Goal: Information Seeking & Learning: Learn about a topic

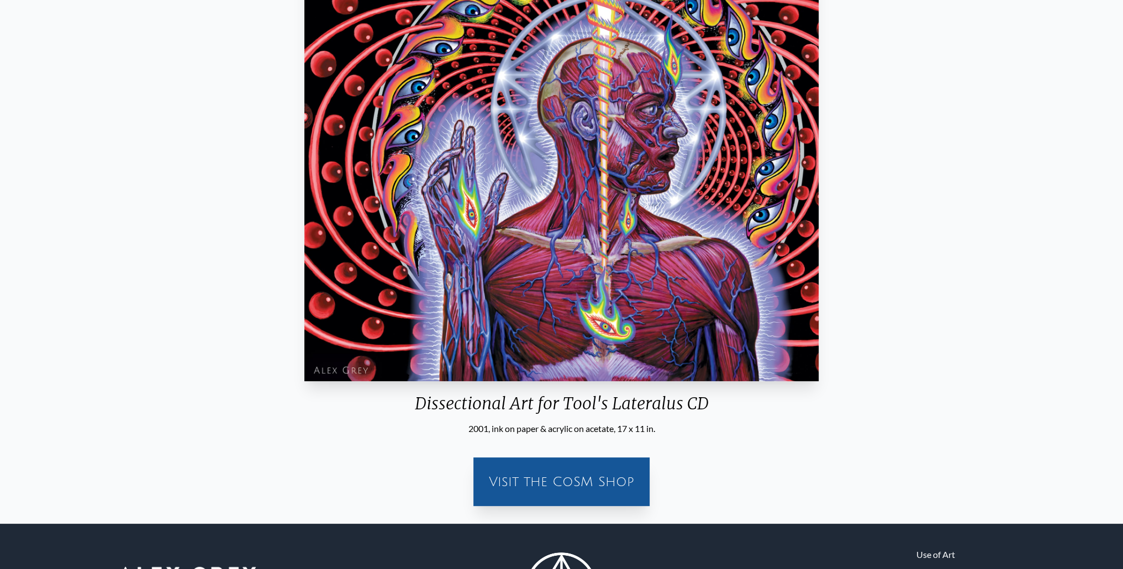
click at [1080, 225] on div "Dissectional Art for Tool's Lateralus CD 2001, ink on paper & acrylic on acetat…" at bounding box center [561, 218] width 1105 height 593
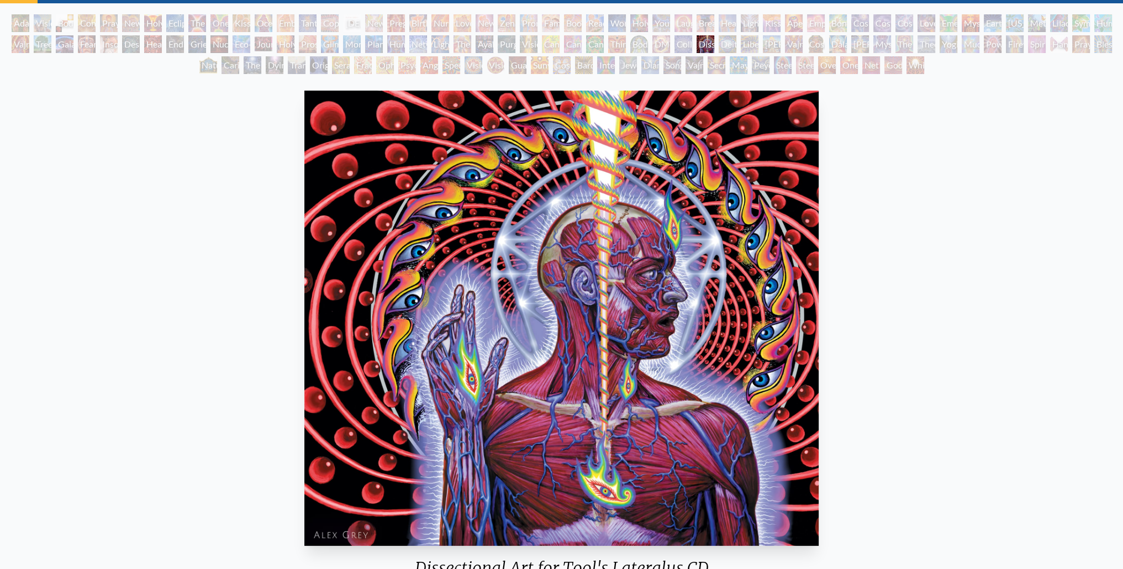
scroll to position [55, 0]
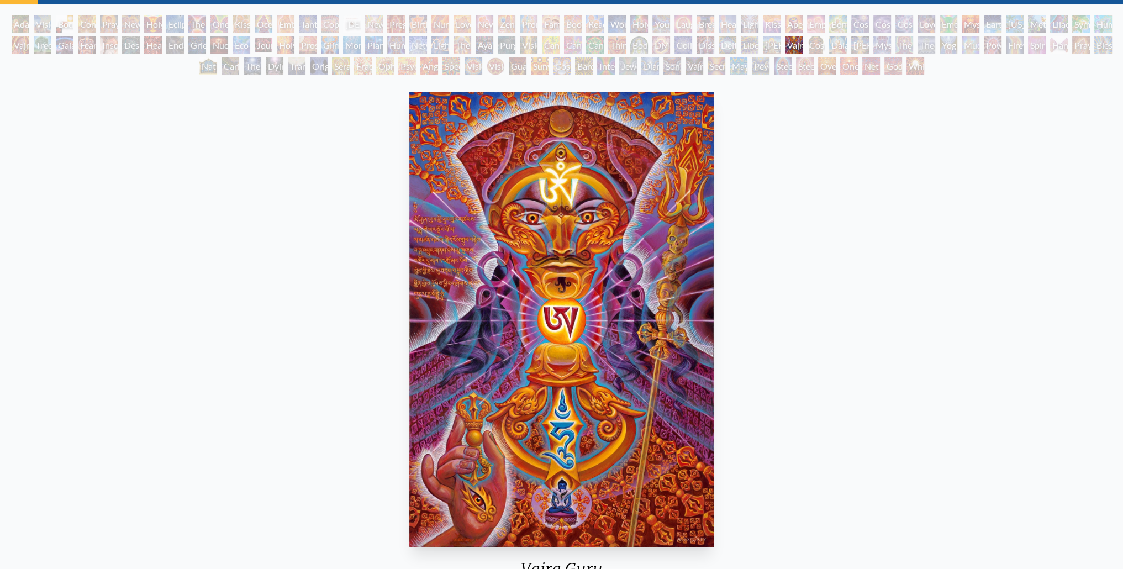
click at [73, 27] on div "Body, Mind, Spirit" at bounding box center [65, 24] width 18 height 18
